Goal: Navigation & Orientation: Find specific page/section

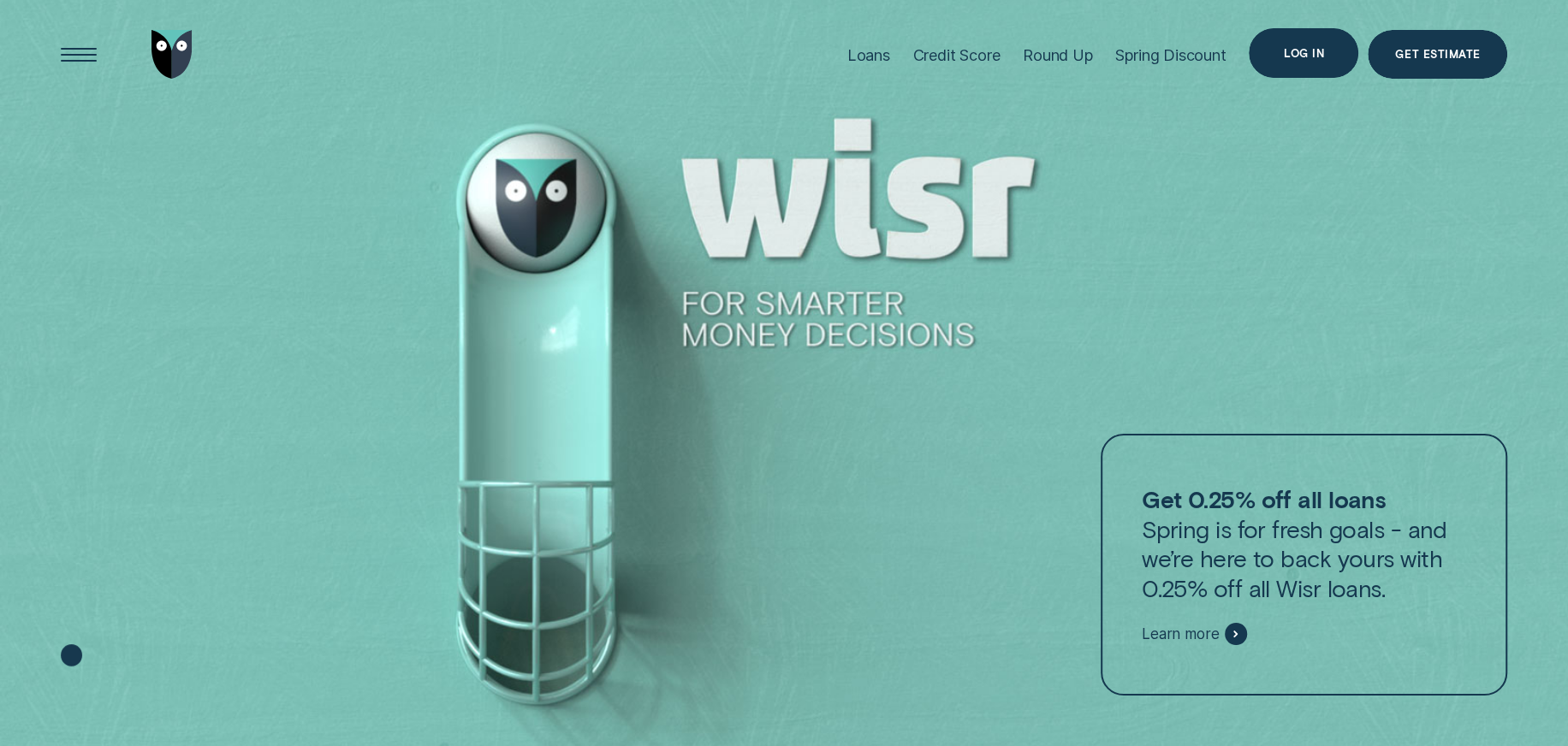
click at [1301, 60] on div "Log in" at bounding box center [1303, 53] width 109 height 50
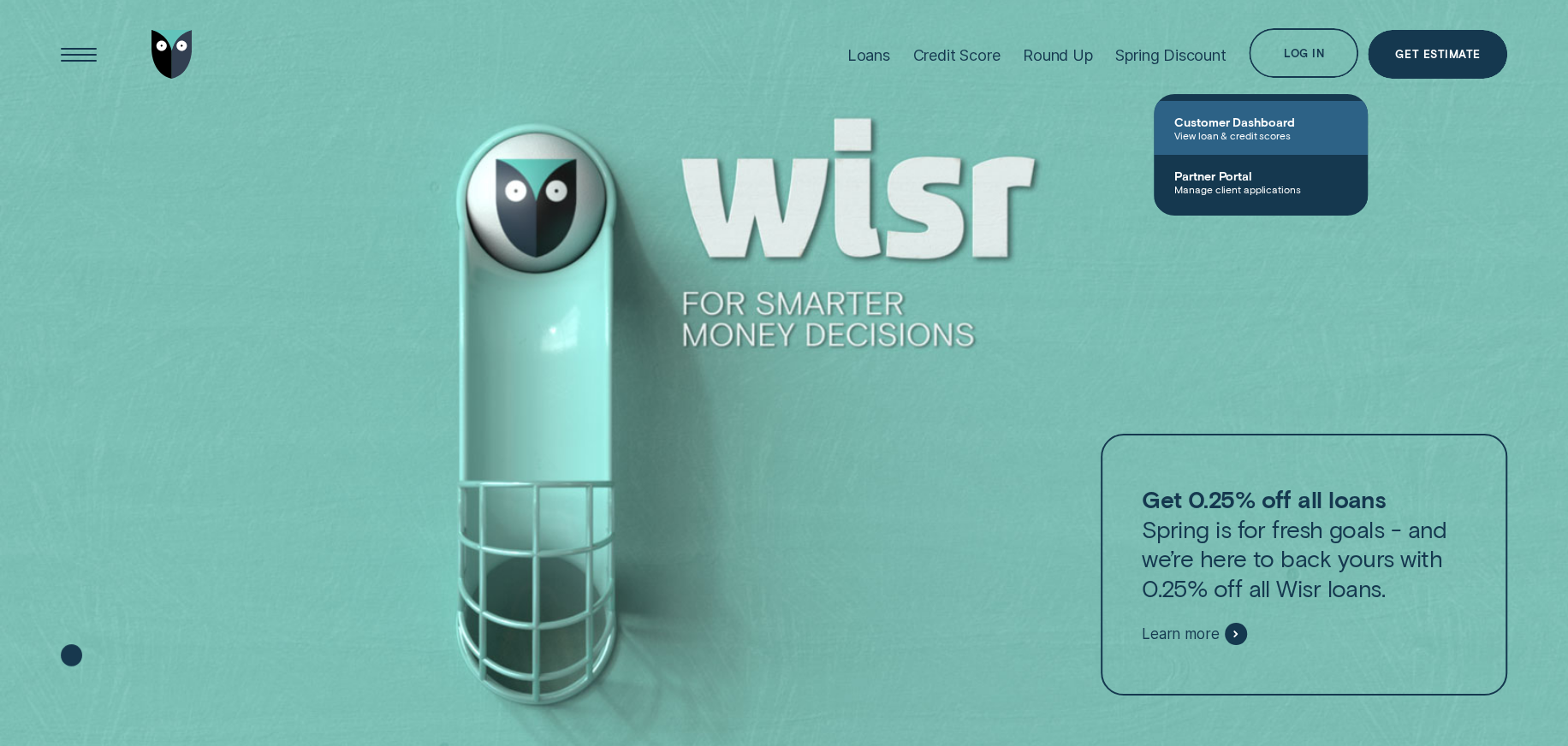
click at [1244, 121] on span "Customer Dashboard" at bounding box center [1260, 122] width 173 height 15
